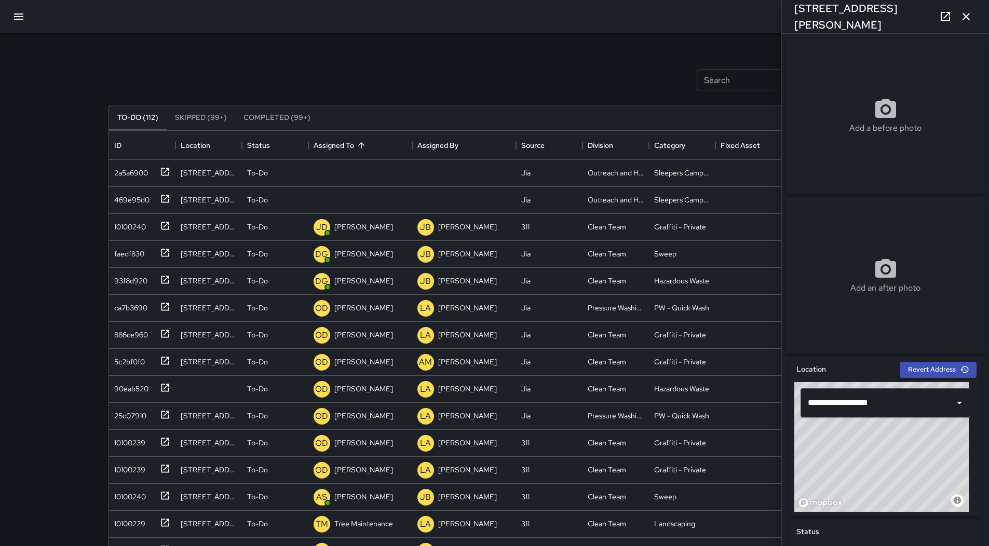
scroll to position [188, 0]
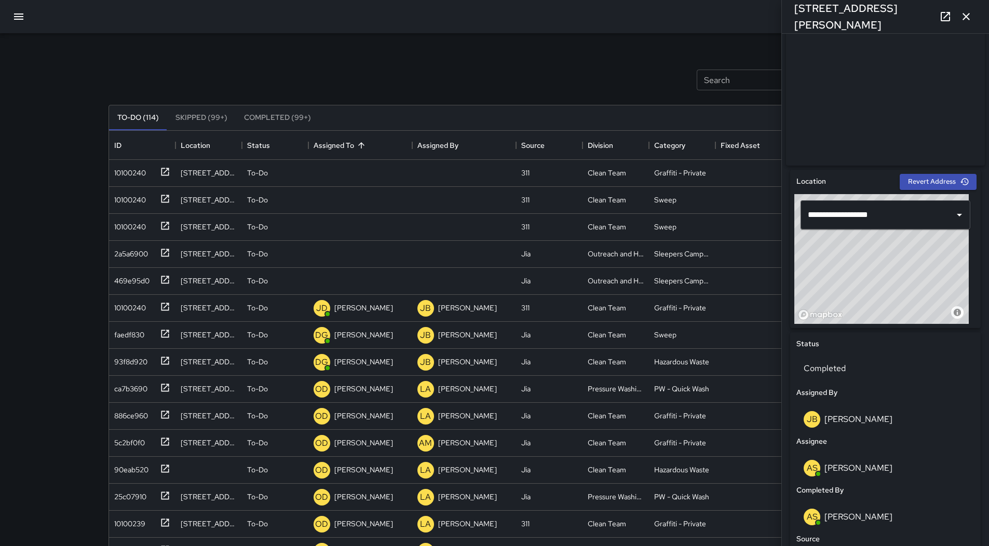
click at [23, 11] on icon "button" at bounding box center [18, 16] width 12 height 12
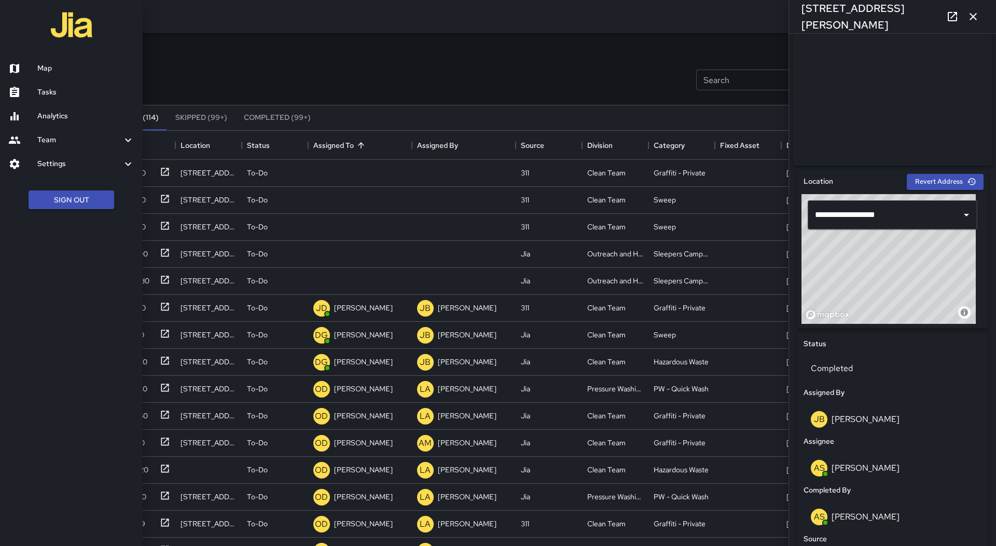
click at [40, 71] on h6 "Map" at bounding box center [85, 68] width 97 height 11
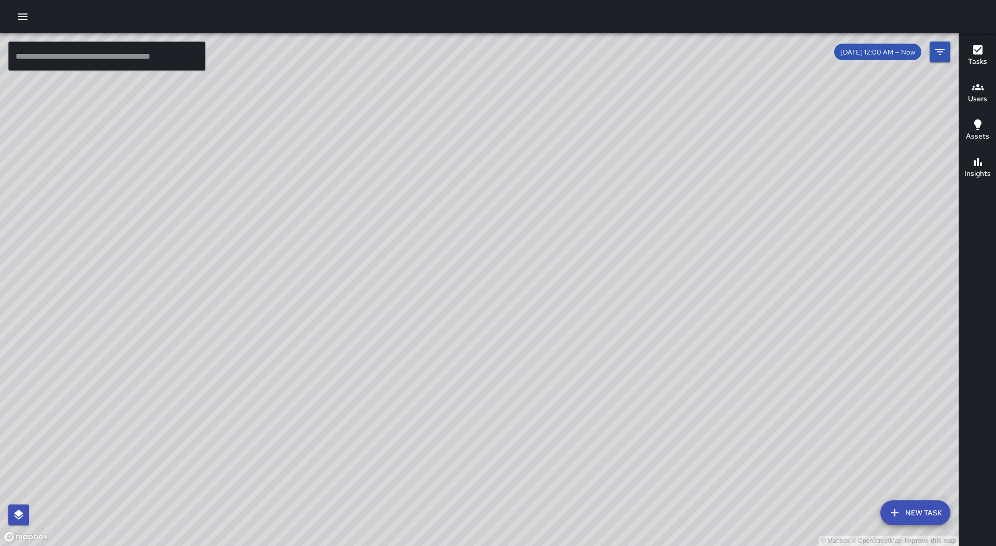
click at [18, 14] on icon "button" at bounding box center [23, 16] width 12 height 12
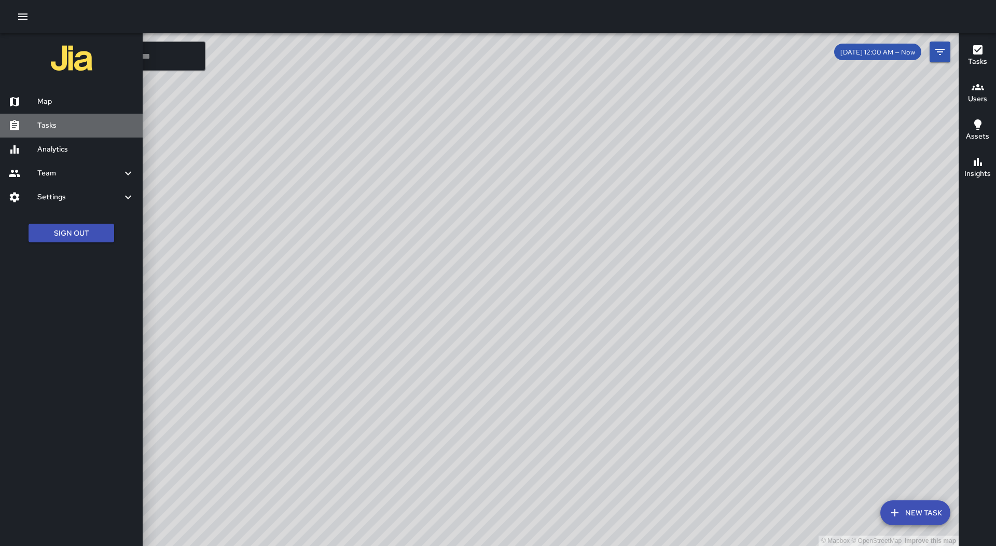
click at [88, 130] on h6 "Tasks" at bounding box center [85, 125] width 97 height 11
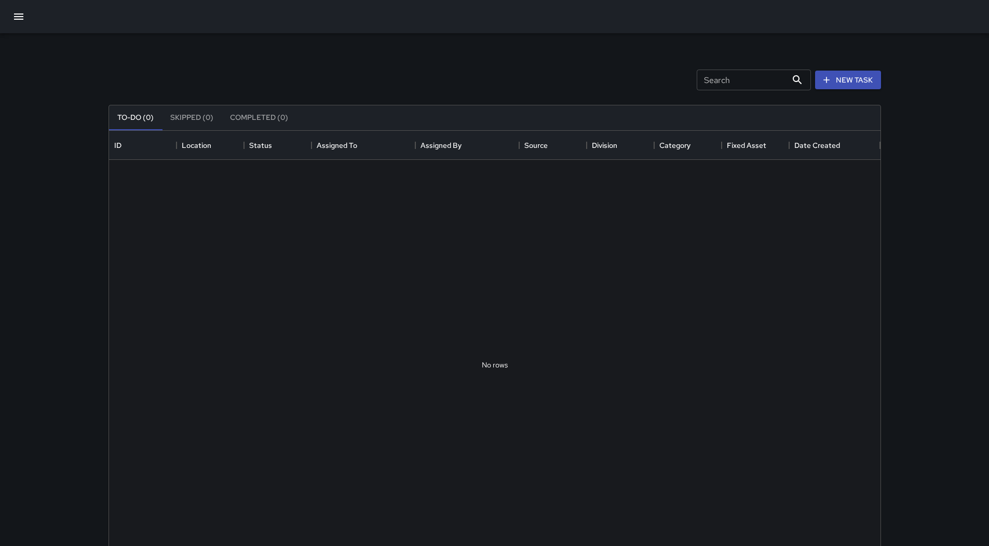
scroll to position [432, 763]
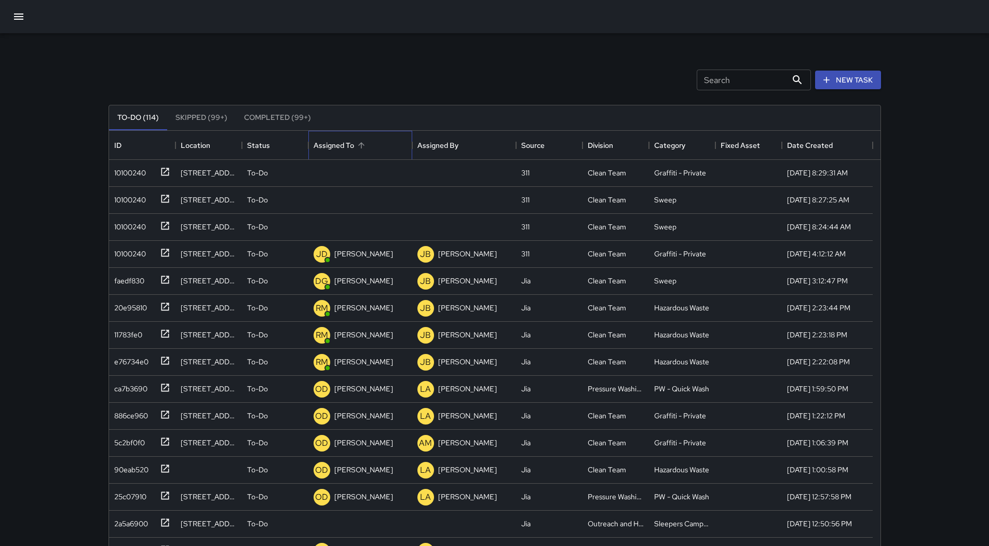
click at [371, 143] on div "Assigned To" at bounding box center [359, 145] width 93 height 29
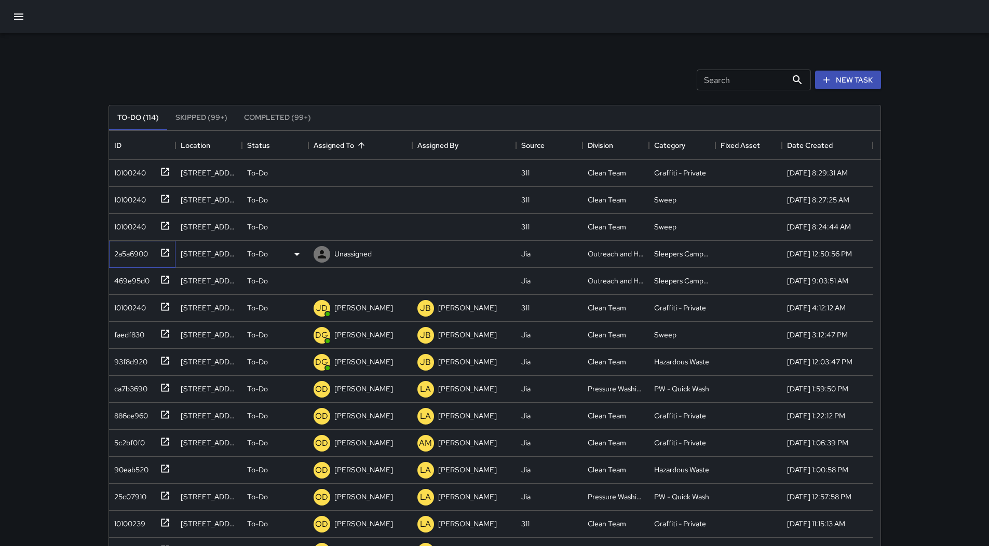
click at [133, 248] on div "2a5a6900" at bounding box center [129, 251] width 38 height 15
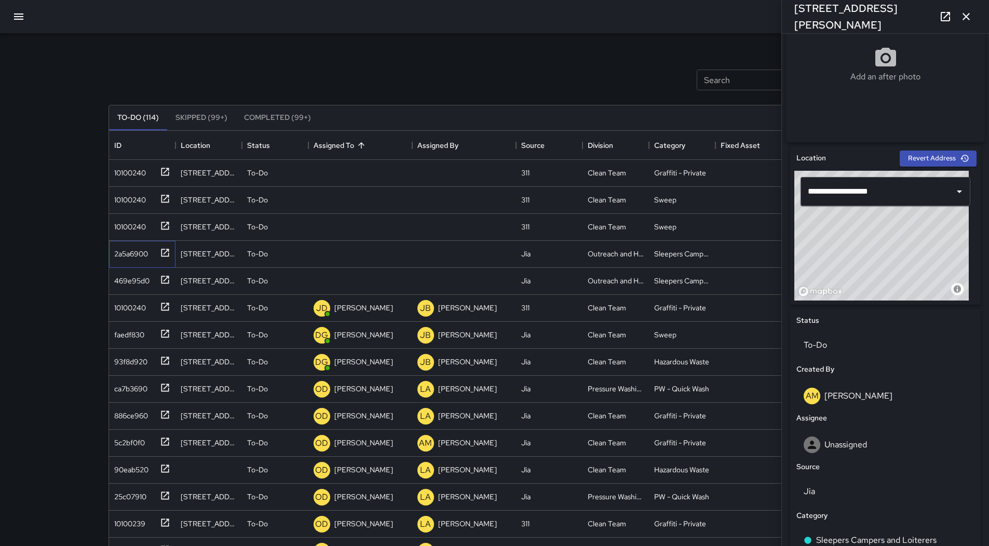
scroll to position [415, 0]
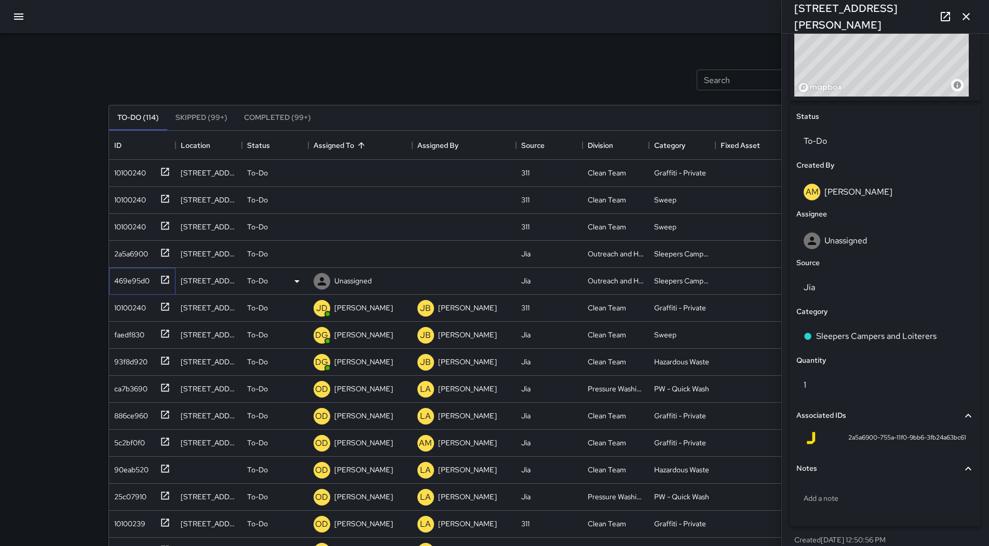
click at [141, 286] on div "469e95d0" at bounding box center [129, 278] width 39 height 15
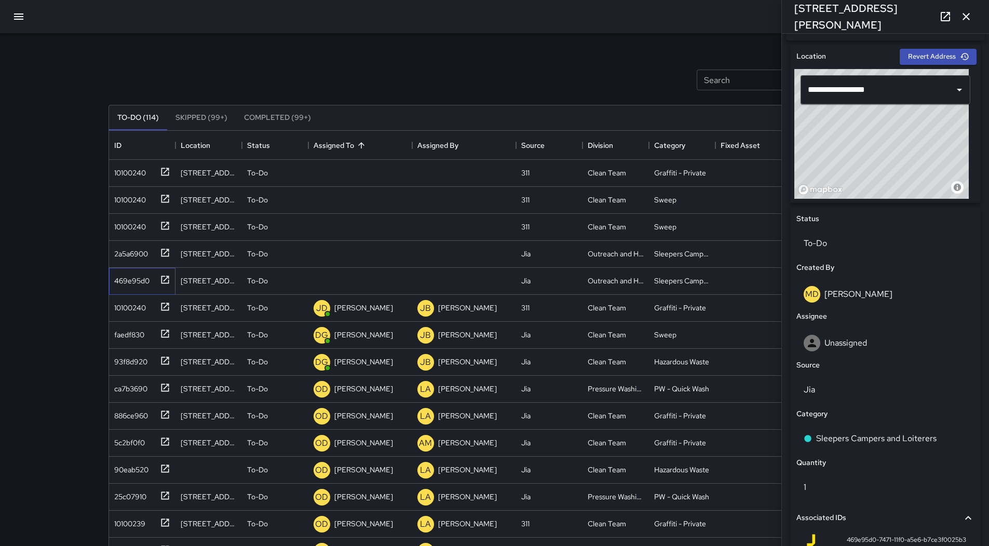
scroll to position [431, 0]
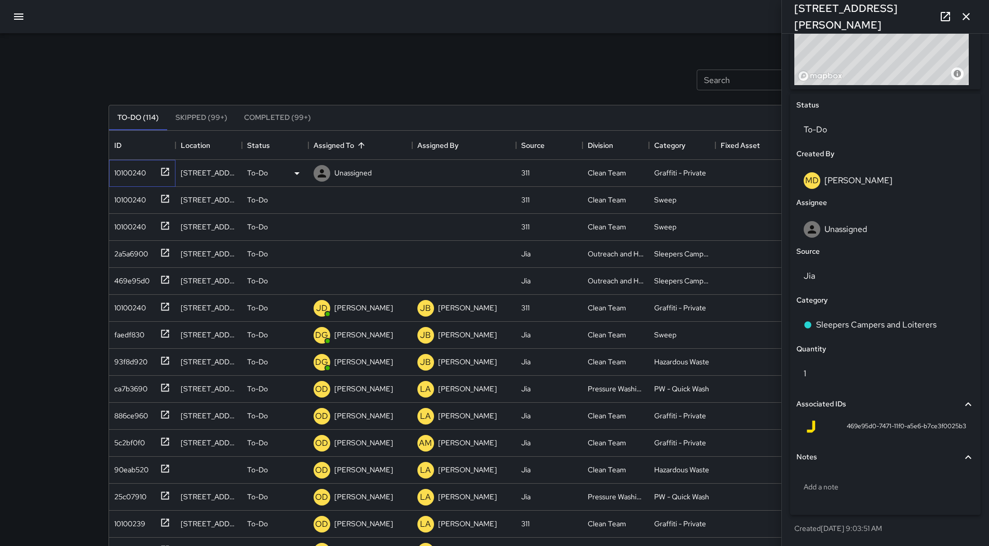
click at [133, 176] on div "10100240" at bounding box center [128, 170] width 36 height 15
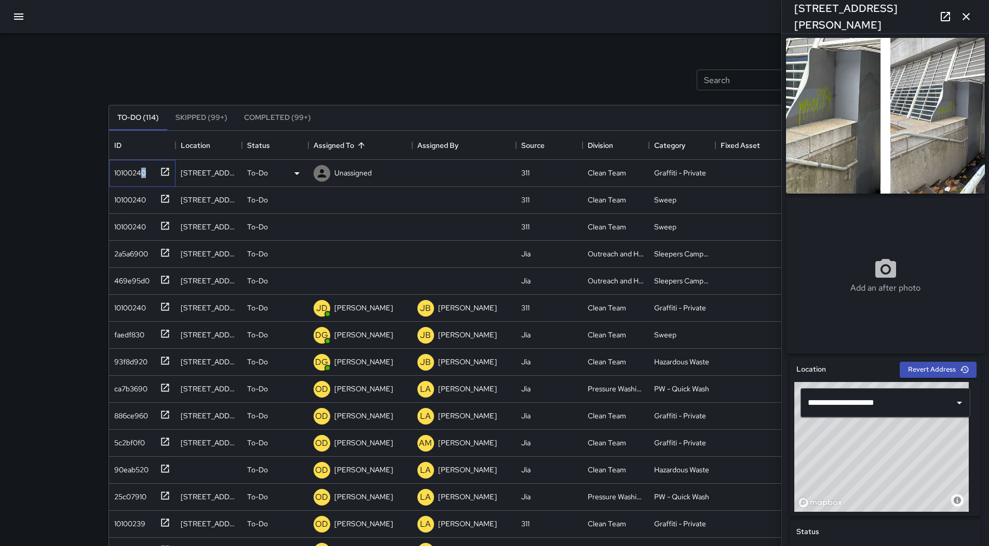
click at [144, 181] on div "10100240" at bounding box center [142, 173] width 66 height 27
click at [376, 173] on div "Unassigned" at bounding box center [360, 173] width 104 height 27
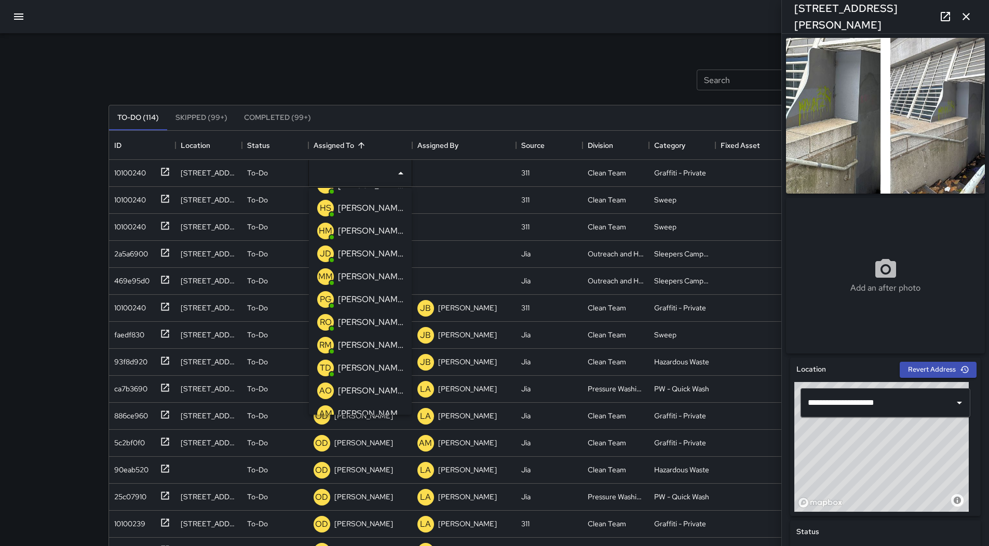
scroll to position [104, 0]
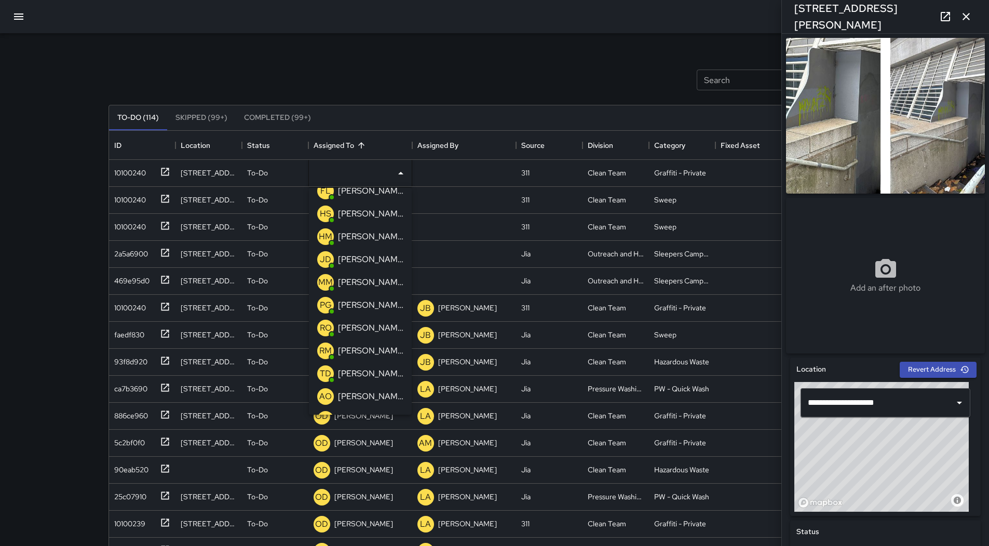
click at [355, 331] on p "[PERSON_NAME]" at bounding box center [370, 328] width 65 height 12
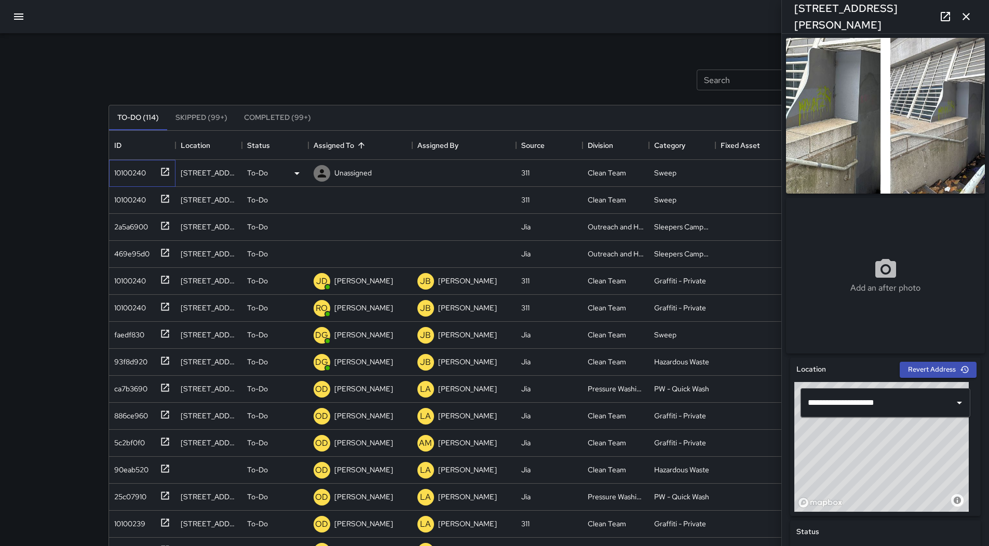
click at [132, 165] on div "10100240" at bounding box center [128, 170] width 36 height 15
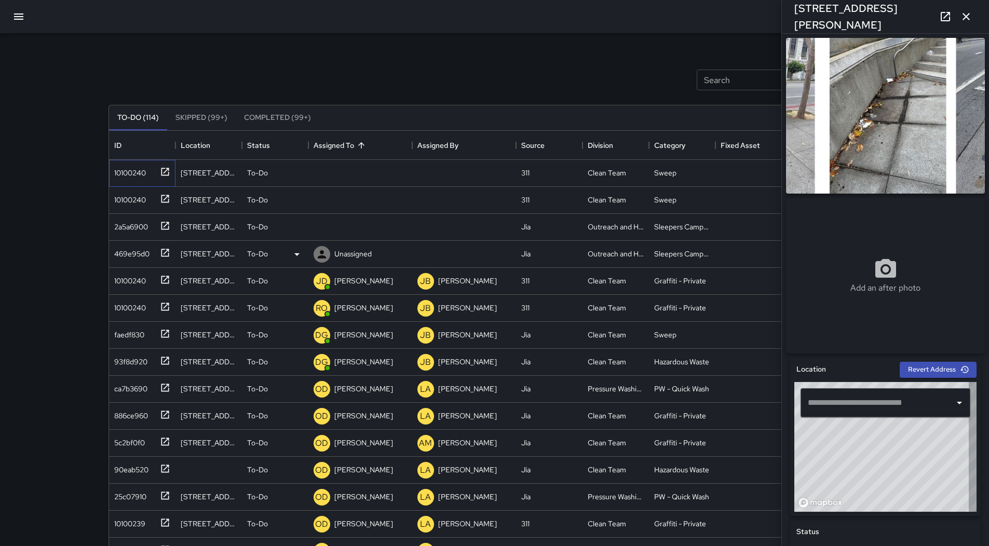
type input "**********"
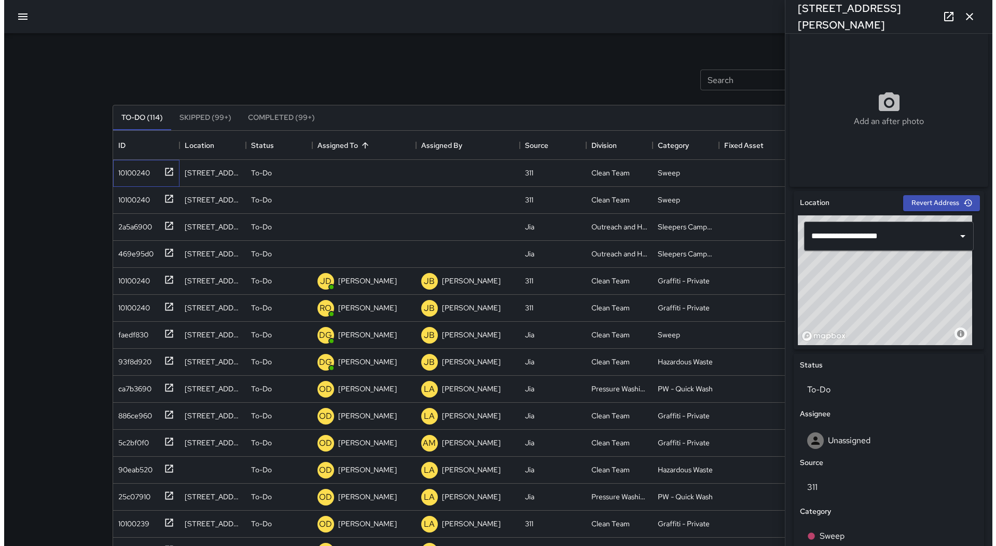
scroll to position [0, 0]
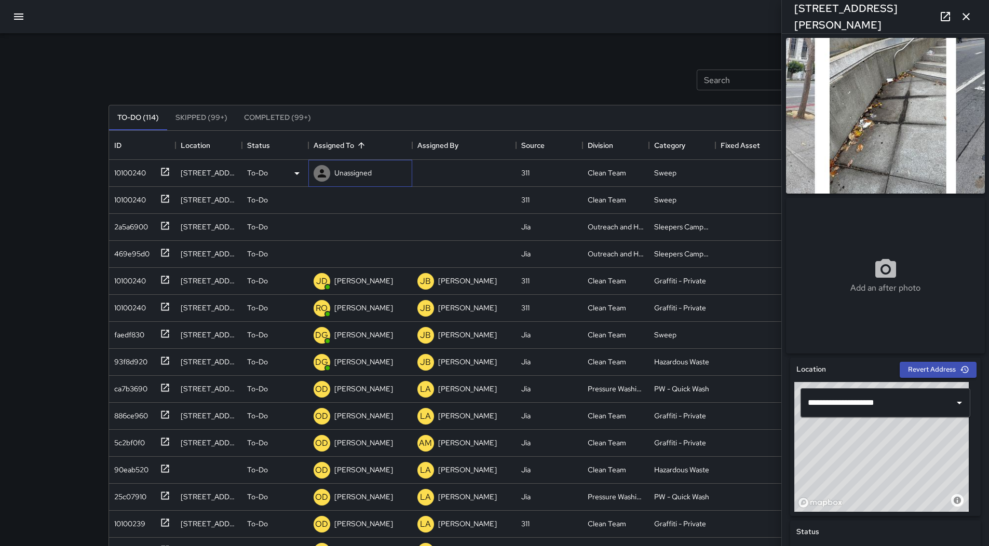
click at [375, 176] on div "Unassigned" at bounding box center [360, 173] width 104 height 27
drag, startPoint x: 0, startPoint y: 190, endPoint x: 72, endPoint y: 187, distance: 71.7
click at [4, 190] on div "Search Search New Task To-Do (114) Skipped (99+) Completed (99+) ID Location St…" at bounding box center [494, 306] width 989 height 613
click at [136, 181] on div "10100240" at bounding box center [142, 173] width 66 height 27
click at [347, 174] on p "Unassigned" at bounding box center [352, 173] width 37 height 10
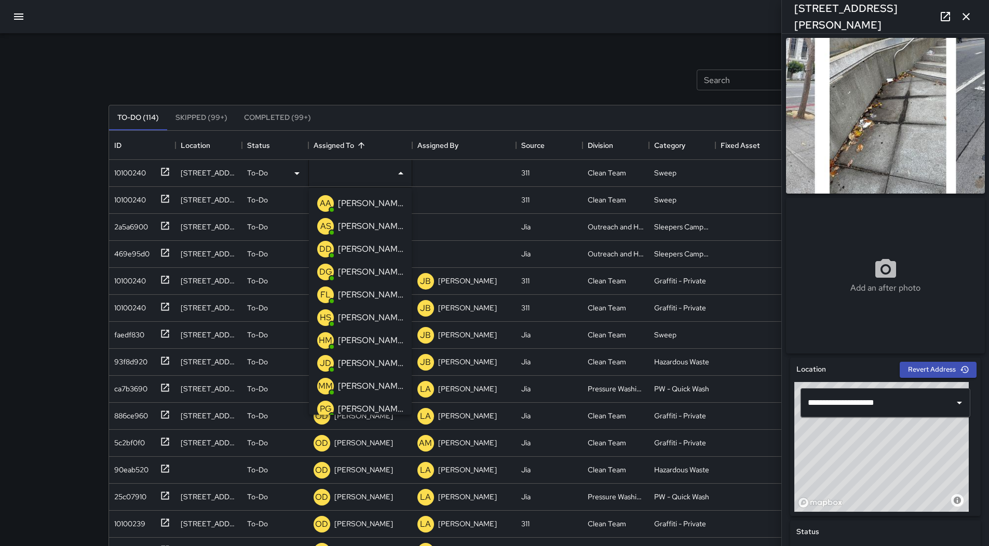
click at [384, 205] on p "[PERSON_NAME]" at bounding box center [370, 203] width 65 height 12
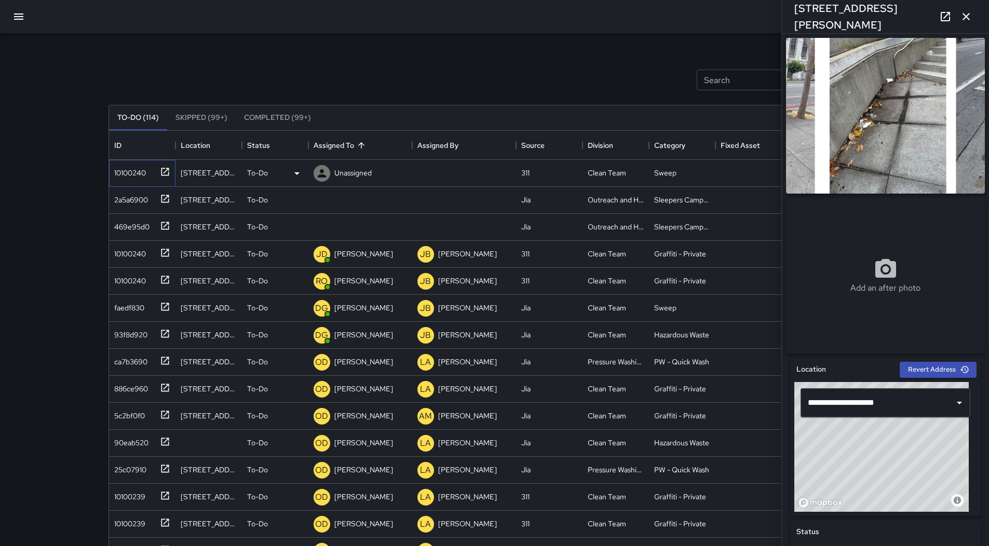
click at [131, 172] on div "10100240" at bounding box center [128, 170] width 36 height 15
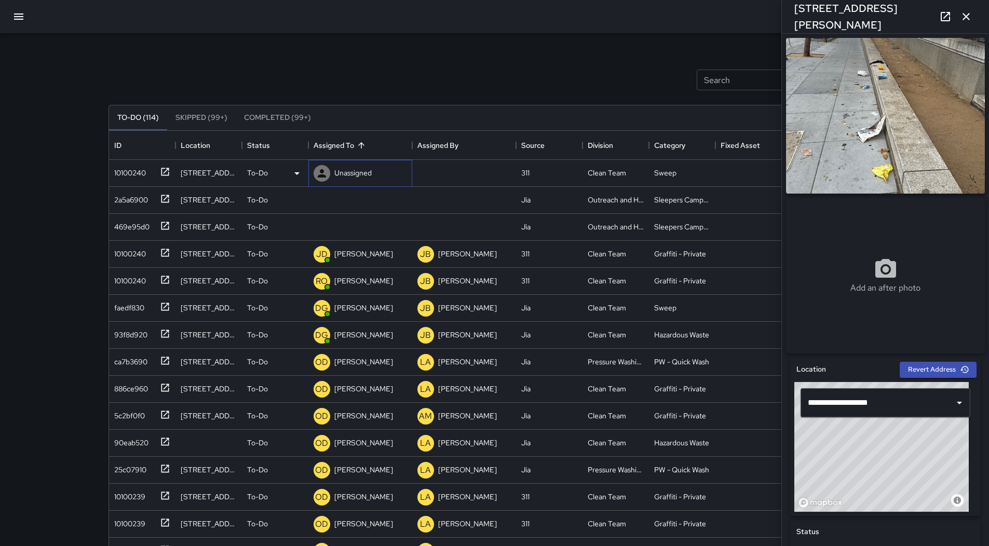
click at [351, 175] on p "Unassigned" at bounding box center [352, 173] width 37 height 10
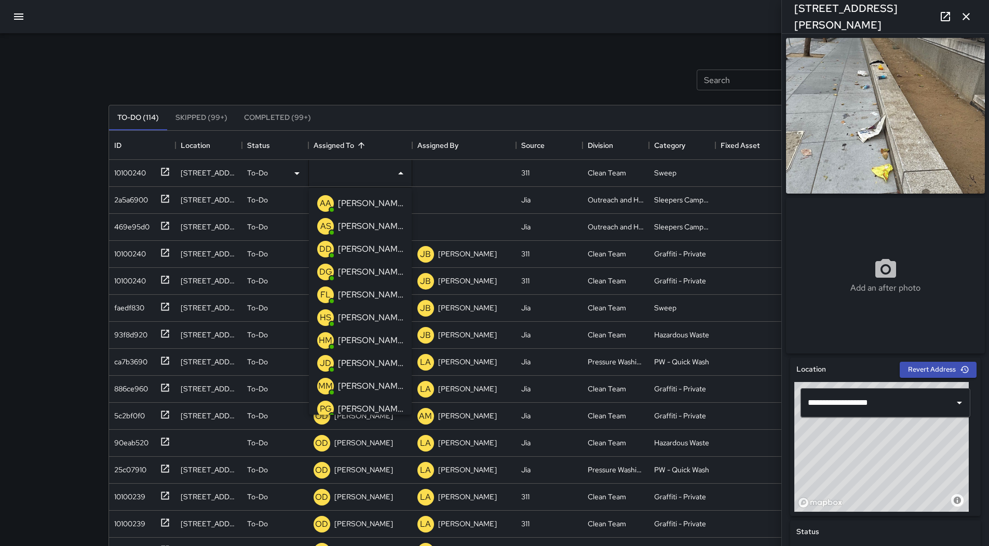
click at [362, 202] on p "[PERSON_NAME]" at bounding box center [370, 203] width 65 height 12
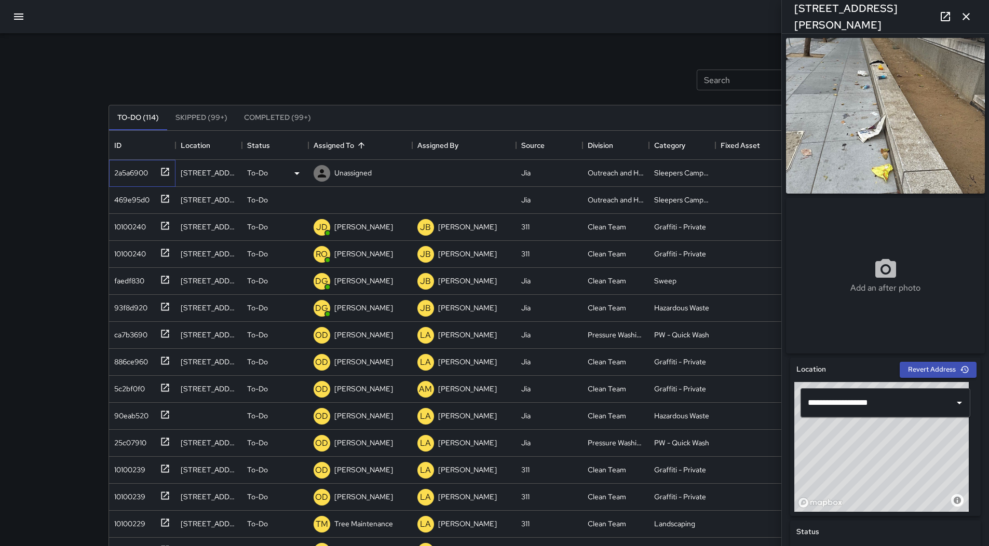
click at [152, 160] on div "2a5a6900" at bounding box center [142, 173] width 66 height 27
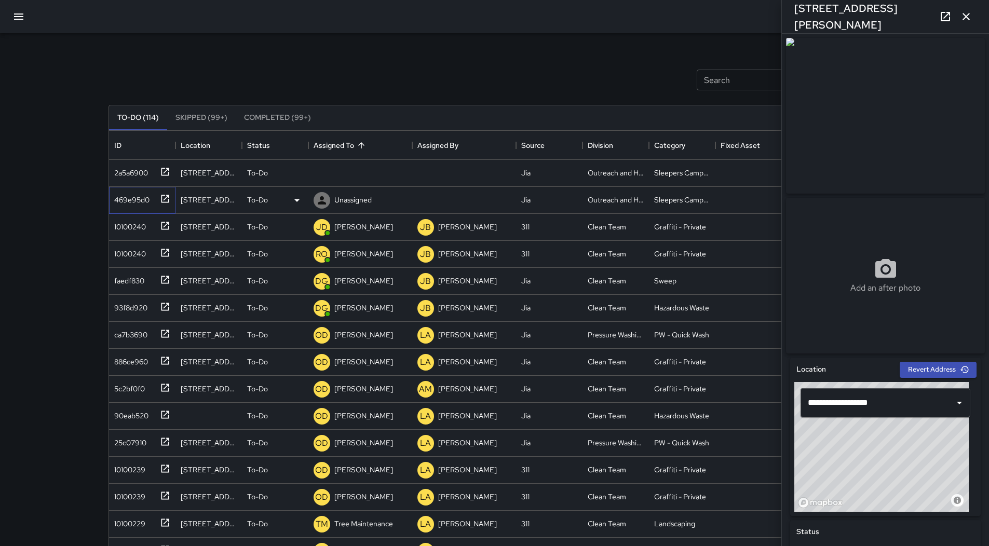
click at [151, 198] on div "469e95d0" at bounding box center [140, 197] width 60 height 17
click at [27, 12] on button "button" at bounding box center [18, 16] width 25 height 25
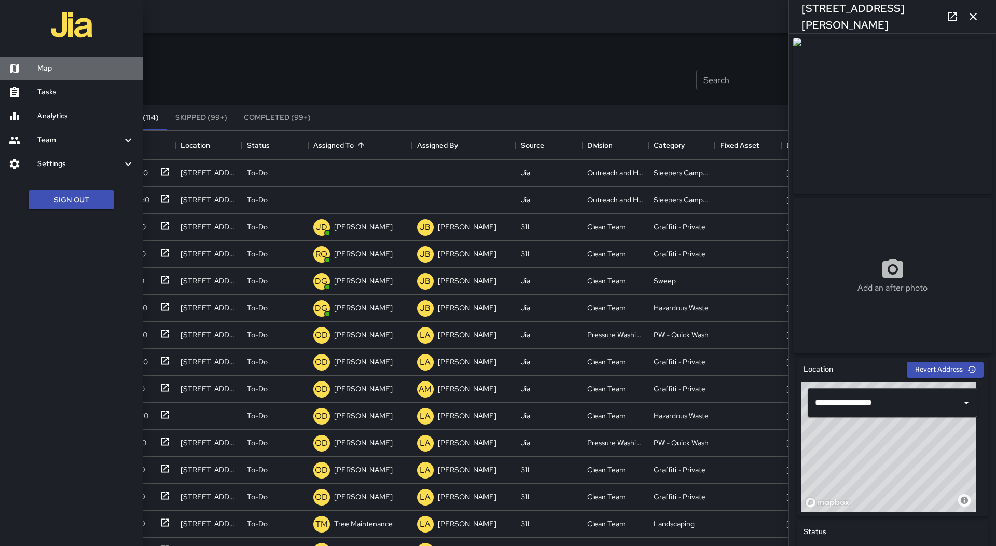
click at [38, 61] on link "Map" at bounding box center [71, 69] width 143 height 24
